Goal: Task Accomplishment & Management: Use online tool/utility

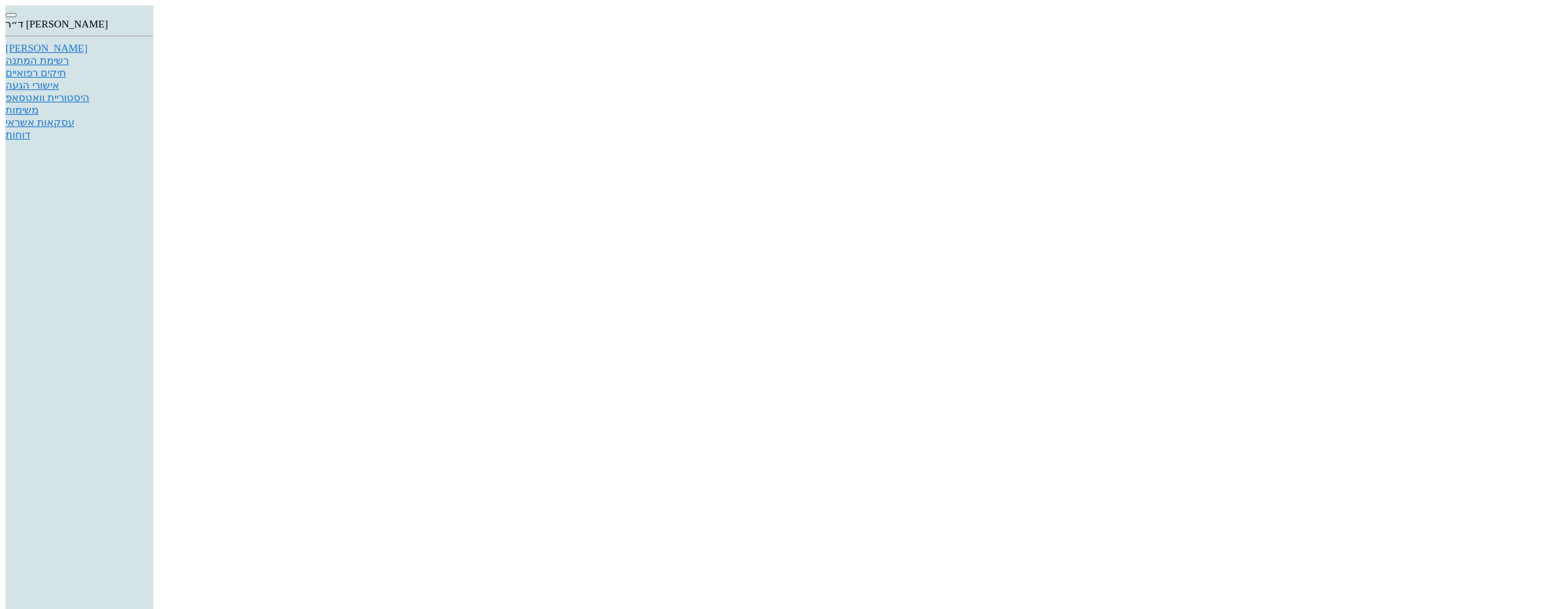
scroll to position [7, 0]
click at [153, 48] on div "[PERSON_NAME]" at bounding box center [79, 42] width 148 height 12
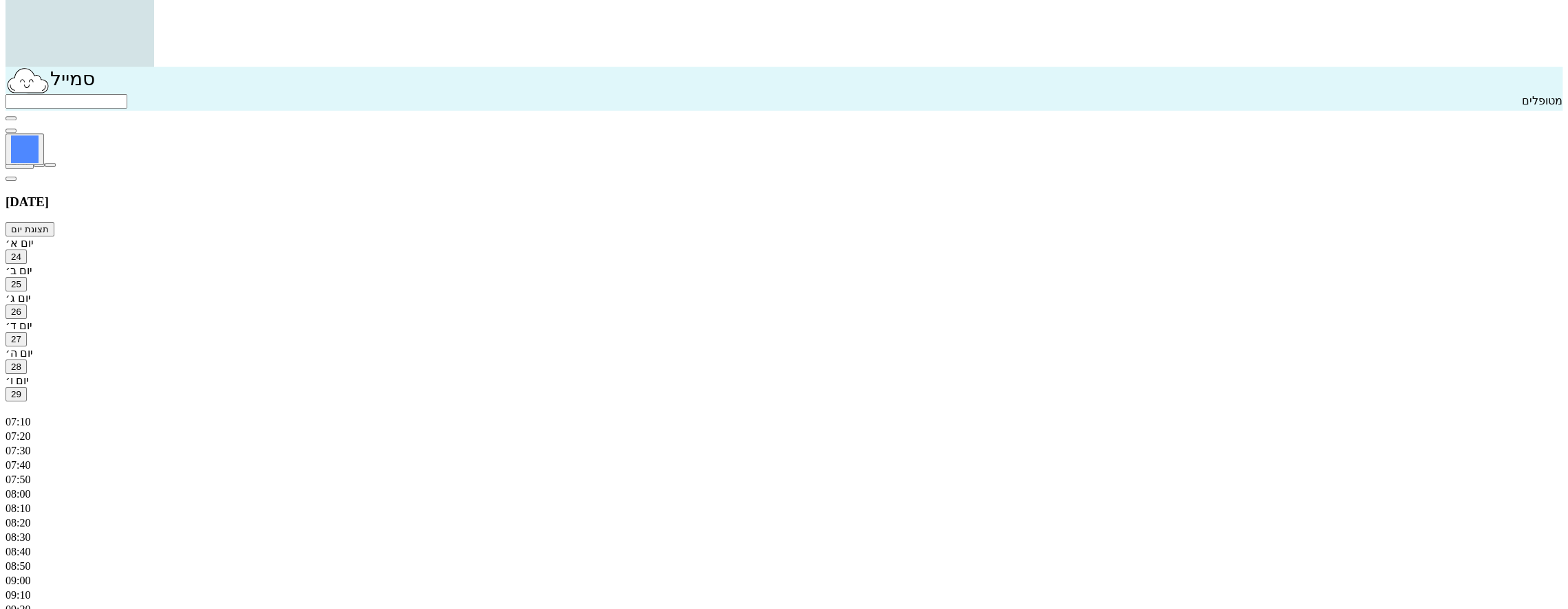
scroll to position [550, 0]
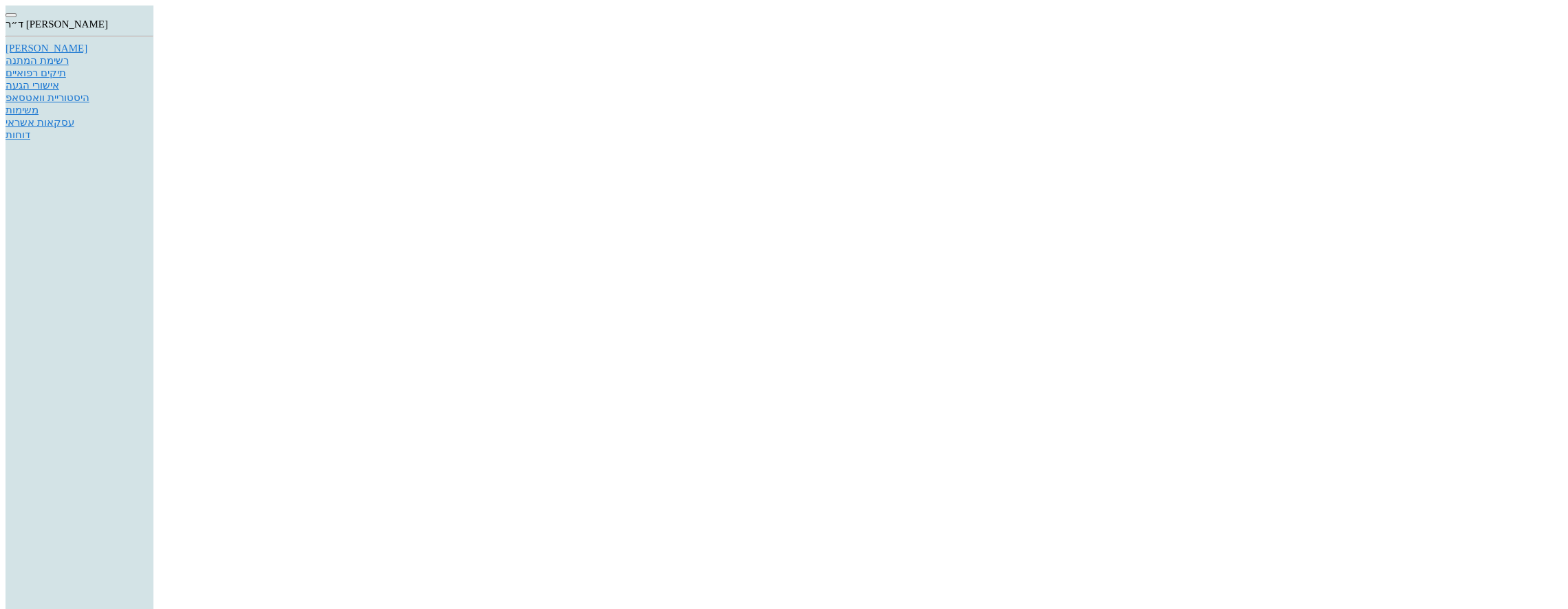
type textarea "v"
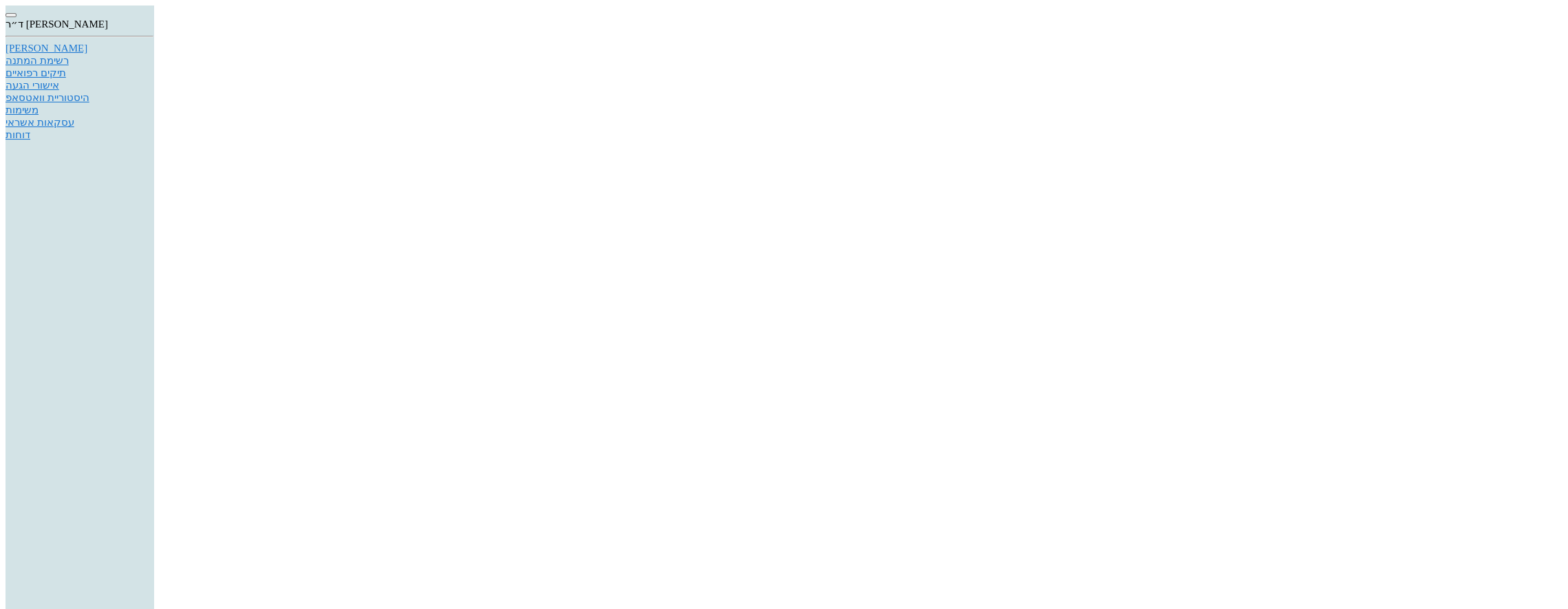
type textarea "ד"
type textarea "היו בייעוץ אצל ד"ר [PERSON_NAME] [PERSON_NAME] בנוגע לאורתוכירורגיה הניתוח לא ל…"
